Goal: Complete application form

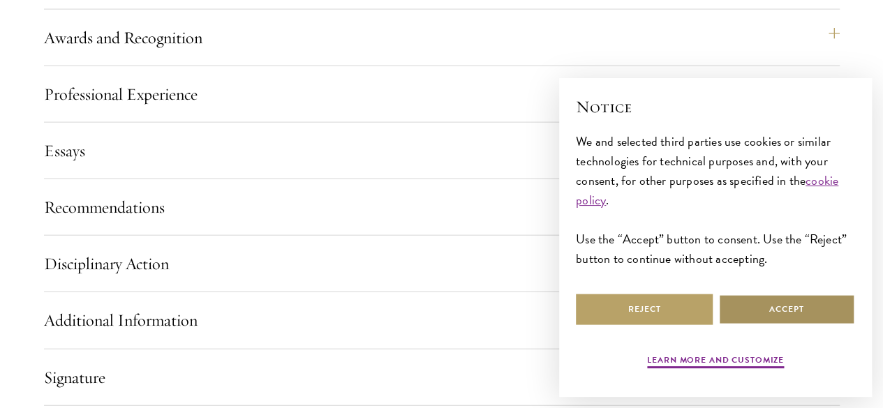
click at [783, 303] on button "Accept" at bounding box center [786, 309] width 137 height 31
